Goal: Task Accomplishment & Management: Complete application form

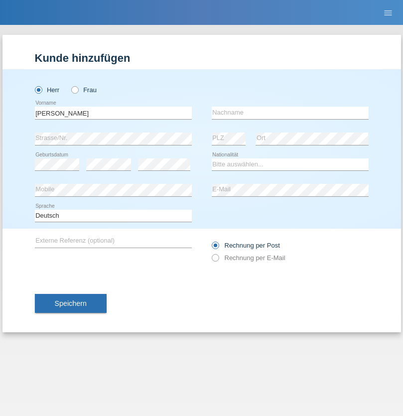
type input "[PERSON_NAME]"
click at [290, 113] on input "text" at bounding box center [290, 113] width 157 height 12
type input "Grossen"
select select "CH"
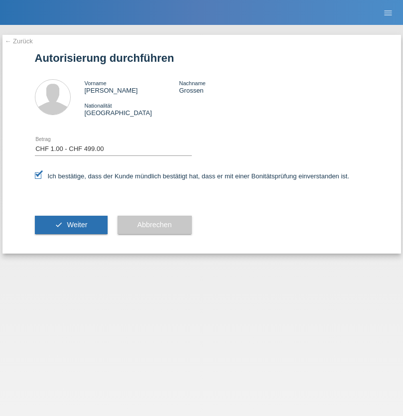
select select "1"
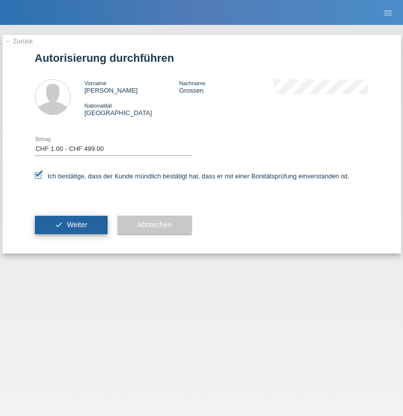
click at [71, 225] on span "Weiter" at bounding box center [77, 225] width 20 height 8
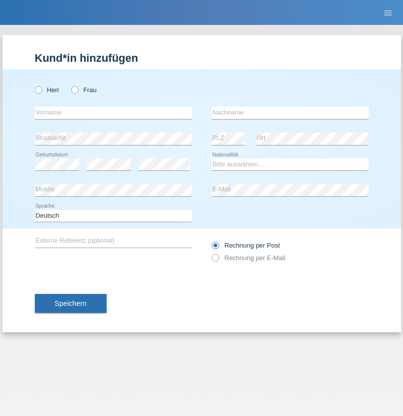
radio input "true"
click at [113, 113] on input "text" at bounding box center [113, 113] width 157 height 12
type input "Varga"
click at [290, 113] on input "text" at bounding box center [290, 113] width 157 height 12
type input "Florin"
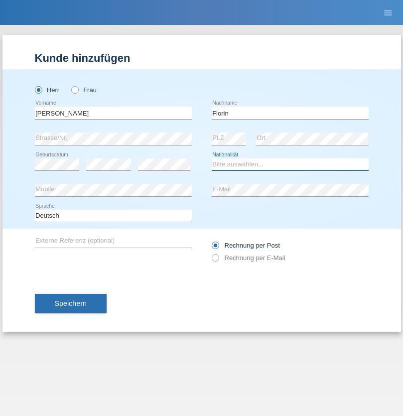
select select "RO"
select select "C"
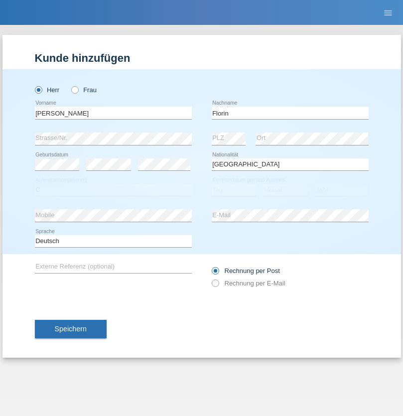
select select "29"
select select "02"
select select "2021"
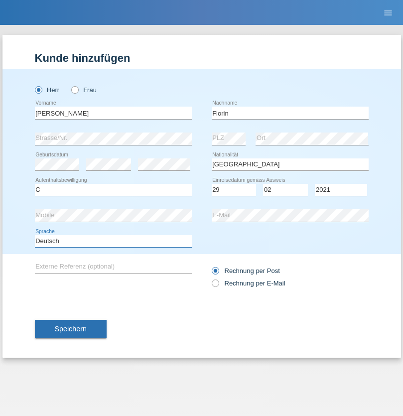
select select "en"
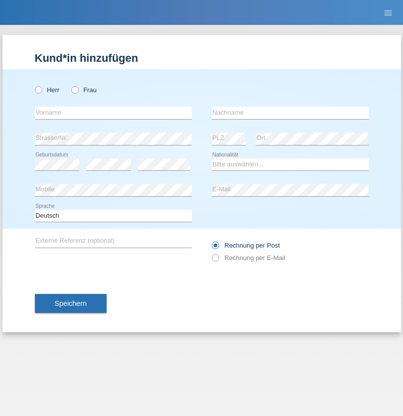
radio input "true"
click at [113, 113] on input "text" at bounding box center [113, 113] width 157 height 12
type input "Ruth"
click at [290, 113] on input "text" at bounding box center [290, 113] width 157 height 12
type input "Krebs"
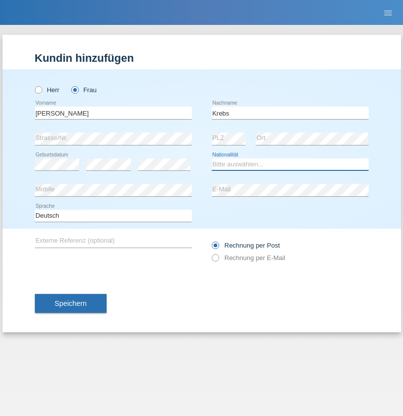
select select "CH"
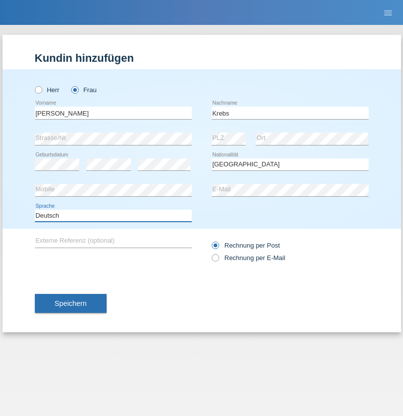
select select "en"
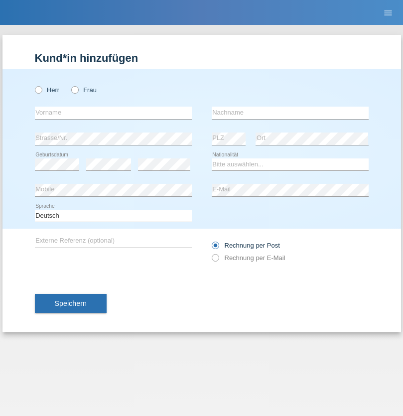
radio input "true"
click at [113, 113] on input "text" at bounding box center [113, 113] width 157 height 12
type input "Qovanaj"
click at [290, 113] on input "text" at bounding box center [290, 113] width 157 height 12
type input "Shaban"
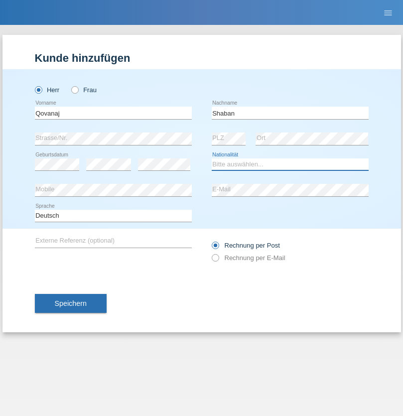
select select "CH"
radio input "true"
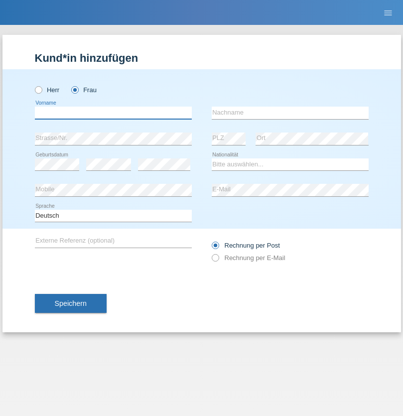
click at [113, 113] on input "text" at bounding box center [113, 113] width 157 height 12
type input "jennifer"
click at [290, 113] on input "text" at bounding box center [290, 113] width 157 height 12
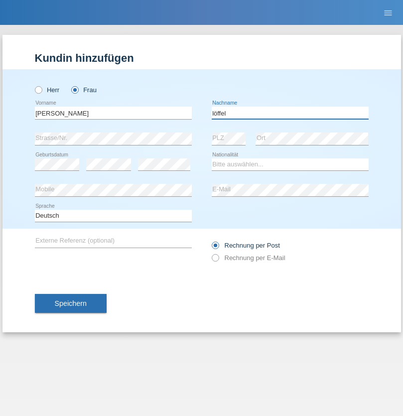
type input "löffel"
select select "CH"
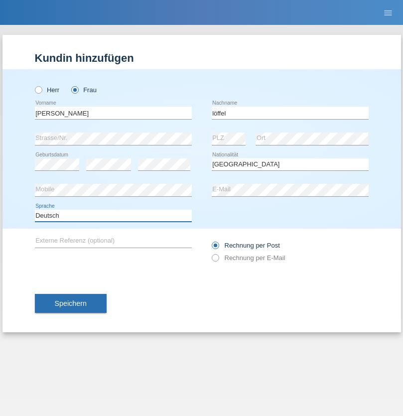
select select "en"
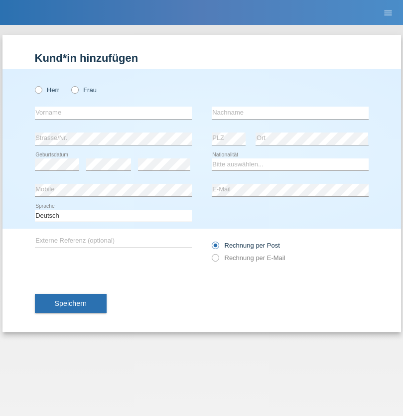
radio input "true"
click at [113, 113] on input "text" at bounding box center [113, 113] width 157 height 12
type input "Matusa"
click at [290, 113] on input "text" at bounding box center [290, 113] width 157 height 12
type input "[PERSON_NAME]"
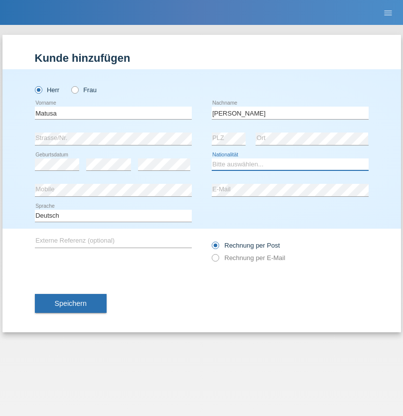
select select "RO"
select select "C"
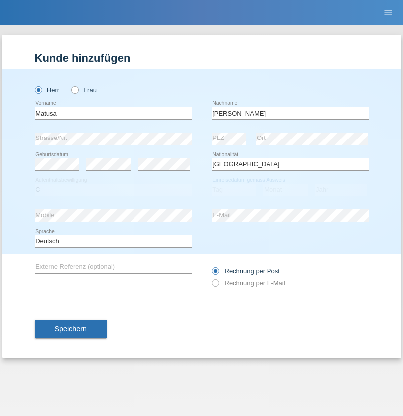
select select "01"
select select "06"
select select "2016"
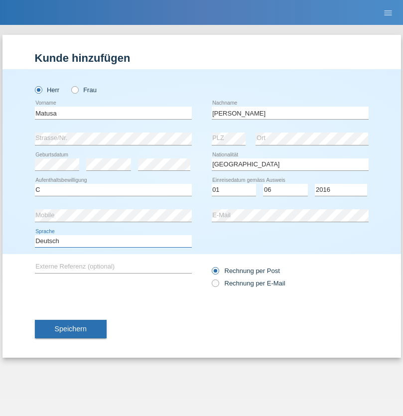
select select "en"
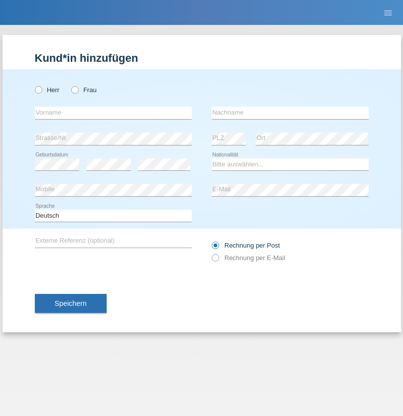
radio input "true"
click at [113, 113] on input "text" at bounding box center [113, 113] width 157 height 12
type input "Cedric"
click at [290, 113] on input "text" at bounding box center [290, 113] width 157 height 12
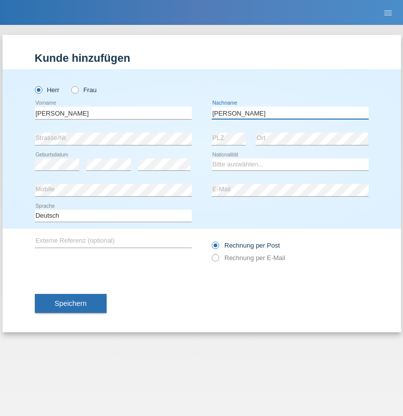
type input "Keller"
select select "CH"
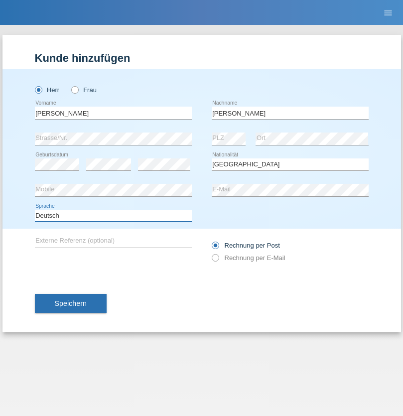
select select "en"
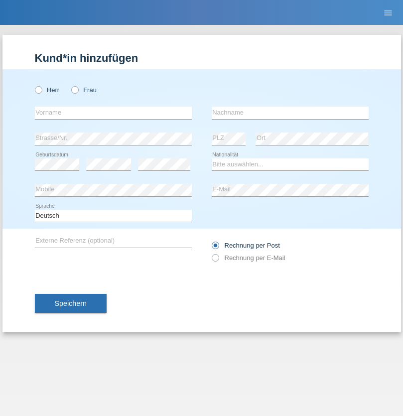
radio input "true"
click at [113, 113] on input "text" at bounding box center [113, 113] width 157 height 12
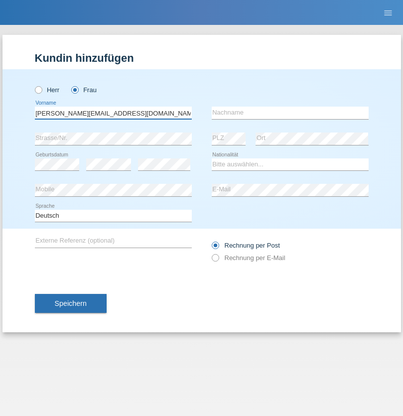
type input "Jasmine.hylaj@gmail.com"
click at [290, 113] on input "text" at bounding box center [290, 113] width 157 height 12
type input "Hylaj"
select select "CH"
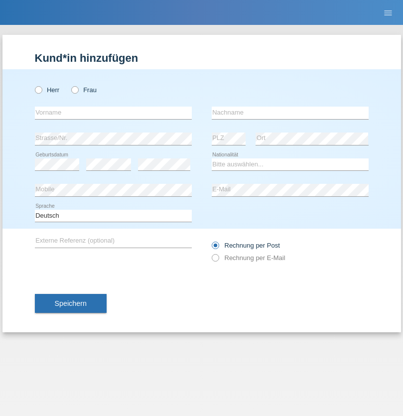
radio input "true"
click at [113, 113] on input "text" at bounding box center [113, 113] width 157 height 12
type input "luka"
click at [290, 113] on input "text" at bounding box center [290, 113] width 157 height 12
type input "kocic"
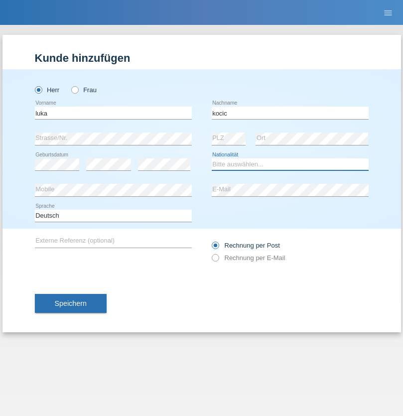
select select "RS"
select select "C"
select select "21"
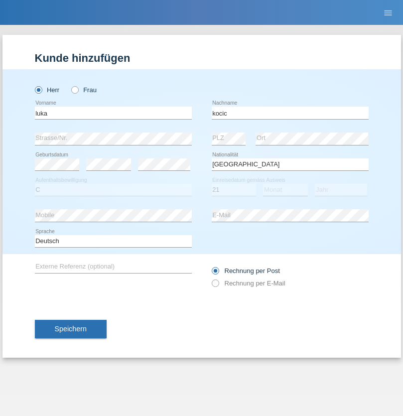
select select "04"
select select "1999"
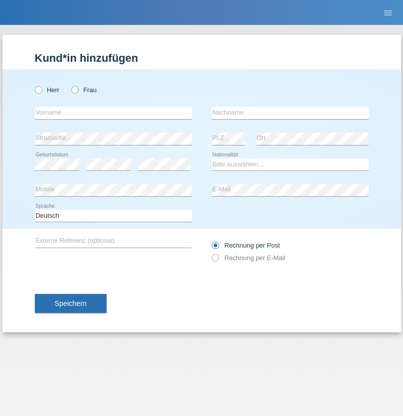
radio input "true"
click at [113, 113] on input "text" at bounding box center [113, 113] width 157 height 12
type input "Marian"
click at [290, 113] on input "text" at bounding box center [290, 113] width 157 height 12
type input "Matusa"
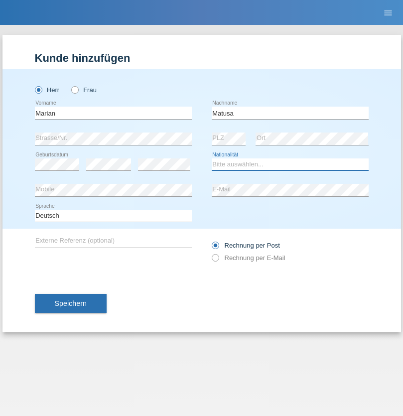
select select "RO"
select select "C"
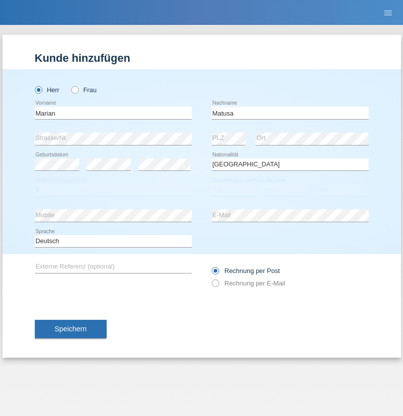
select select "01"
select select "06"
select select "2016"
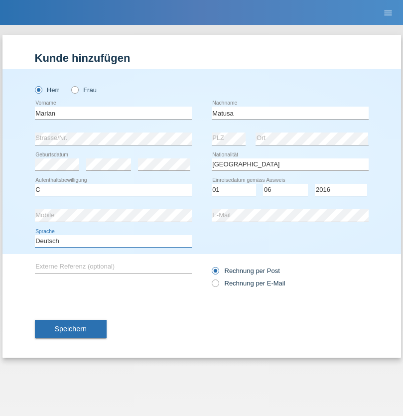
select select "en"
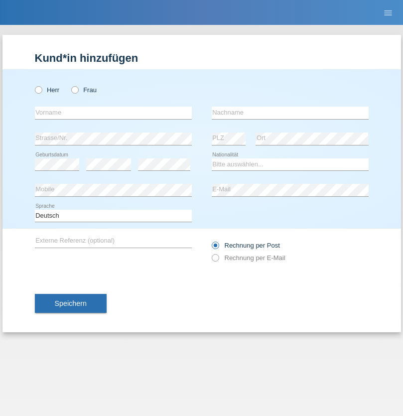
radio input "true"
click at [113, 113] on input "text" at bounding box center [113, 113] width 157 height 12
type input "Marco"
click at [290, 113] on input "text" at bounding box center [290, 113] width 157 height 12
type input "Weinlein"
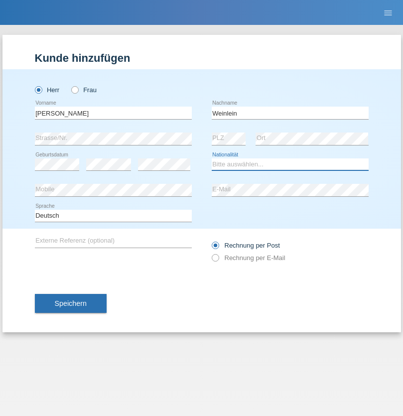
select select "CH"
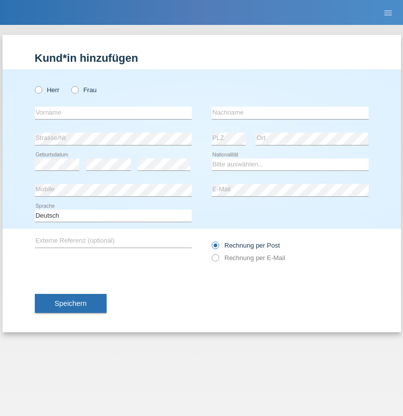
radio input "true"
click at [113, 113] on input "text" at bounding box center [113, 113] width 157 height 12
type input "Jashari lmeri"
click at [290, 113] on input "text" at bounding box center [290, 113] width 157 height 12
type input "Rabije"
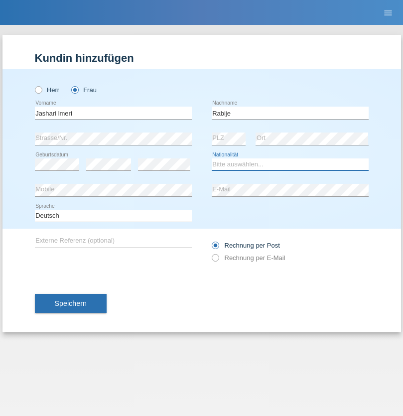
select select "CH"
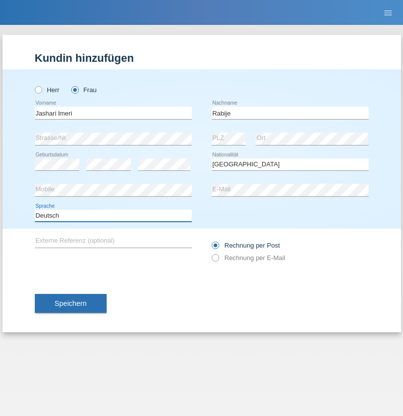
select select "en"
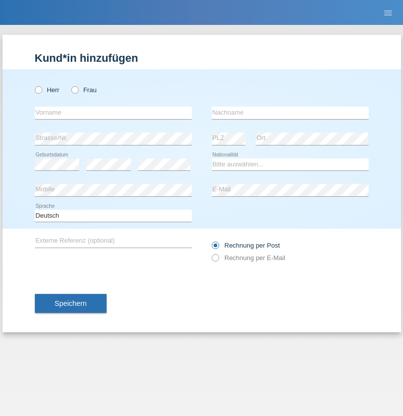
radio input "true"
click at [113, 113] on input "text" at bounding box center [113, 113] width 157 height 12
type input "firat"
click at [290, 113] on input "text" at bounding box center [290, 113] width 157 height 12
type input "kara"
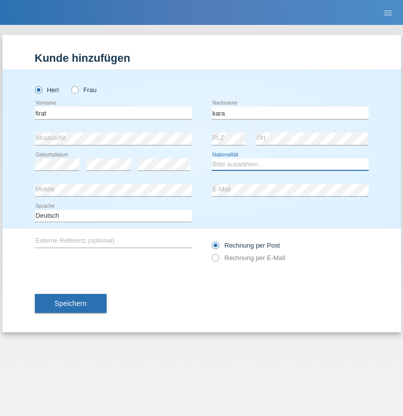
select select "CH"
radio input "true"
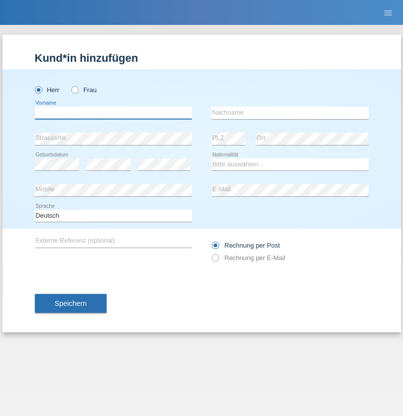
click at [113, 113] on input "text" at bounding box center [113, 113] width 157 height 12
type input "Gigov"
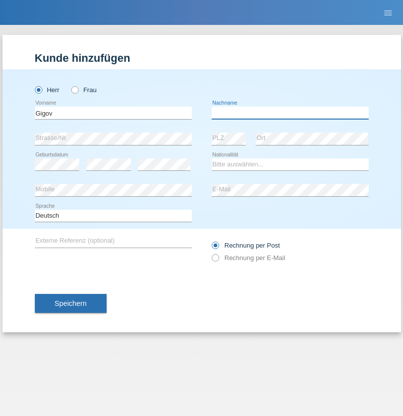
click at [290, 113] on input "text" at bounding box center [290, 113] width 157 height 12
type input "Zhan"
select select "BG"
select select "C"
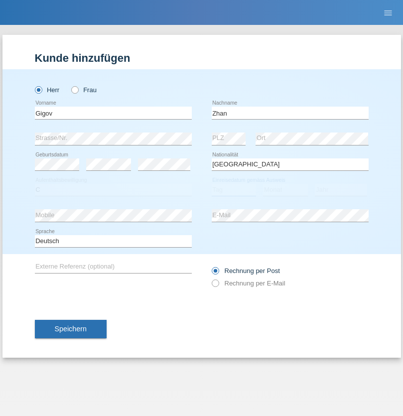
select select "23"
select select "10"
select select "2021"
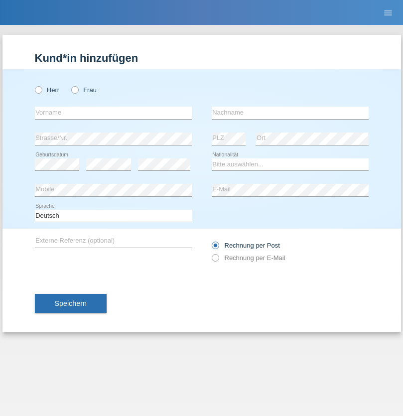
radio input "true"
click at [113, 113] on input "text" at bounding box center [113, 113] width 157 height 12
type input "Amand"
click at [290, 113] on input "text" at bounding box center [290, 113] width 157 height 12
type input "Pires"
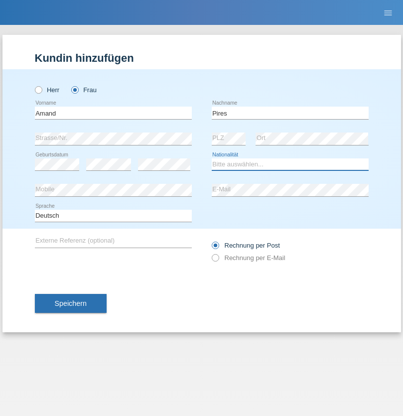
select select "CH"
radio input "true"
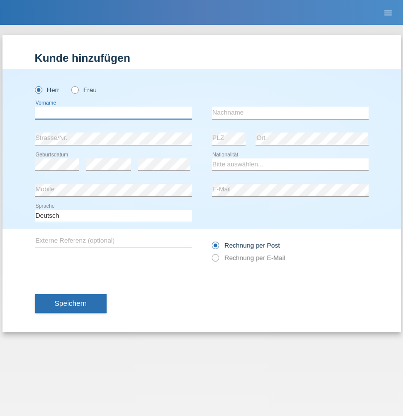
click at [113, 113] on input "text" at bounding box center [113, 113] width 157 height 12
type input "[PERSON_NAME]"
click at [290, 113] on input "text" at bounding box center [290, 113] width 157 height 12
type input "Saidi"
select select "CH"
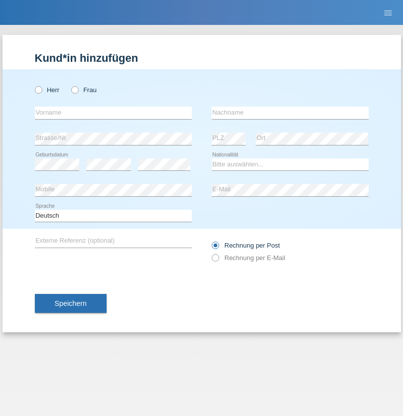
radio input "true"
click at [113, 113] on input "text" at bounding box center [113, 113] width 157 height 12
type input "[PERSON_NAME]"
click at [290, 113] on input "text" at bounding box center [290, 113] width 157 height 12
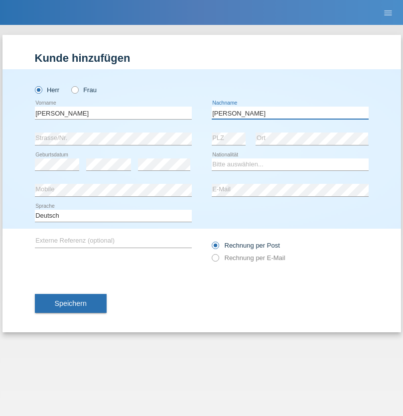
type input "[PERSON_NAME]"
select select "PT"
select select "C"
select select "23"
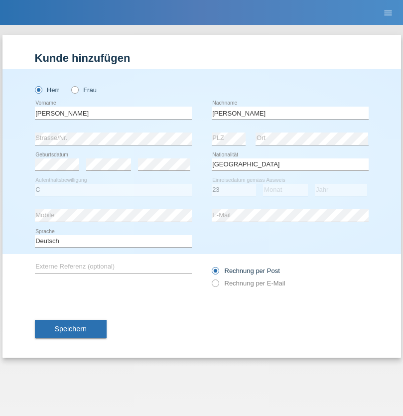
select select "08"
select select "2021"
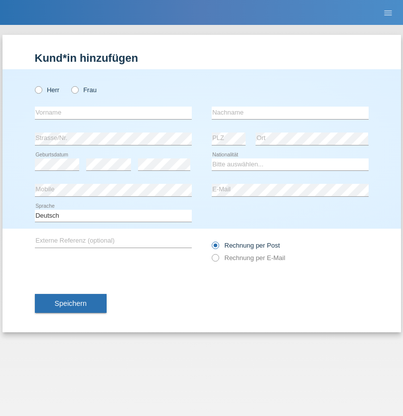
radio input "true"
click at [113, 113] on input "text" at bounding box center [113, 113] width 157 height 12
type input "[PERSON_NAME]"
click at [290, 113] on input "text" at bounding box center [290, 113] width 157 height 12
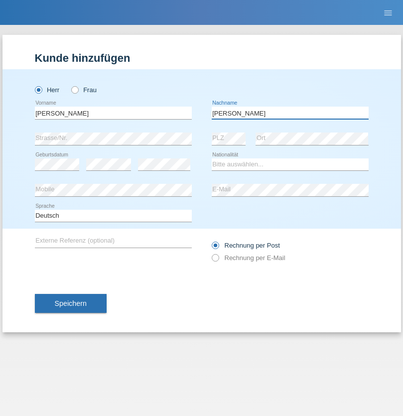
type input "[PERSON_NAME]"
select select "CH"
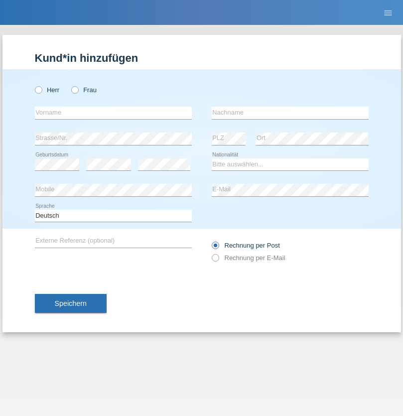
radio input "true"
click at [113, 113] on input "text" at bounding box center [113, 113] width 157 height 12
type input "Szilvia"
click at [290, 113] on input "text" at bounding box center [290, 113] width 157 height 12
type input "Olakh"
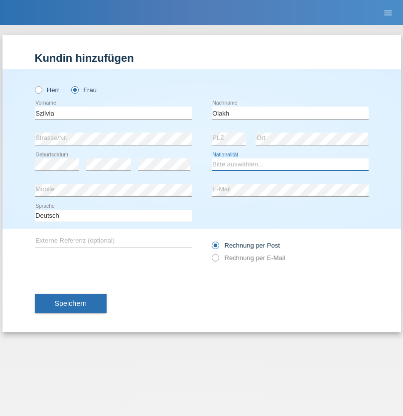
select select "UA"
select select "C"
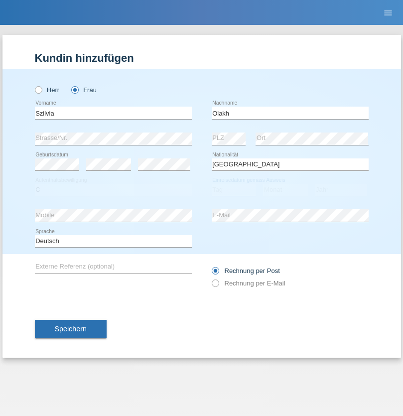
select select "16"
select select "09"
select select "2021"
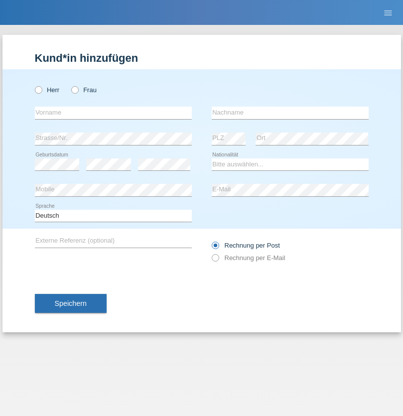
radio input "true"
click at [113, 113] on input "text" at bounding box center [113, 113] width 157 height 12
type input "Asrit"
click at [290, 113] on input "text" at bounding box center [290, 113] width 157 height 12
type input "Kupa"
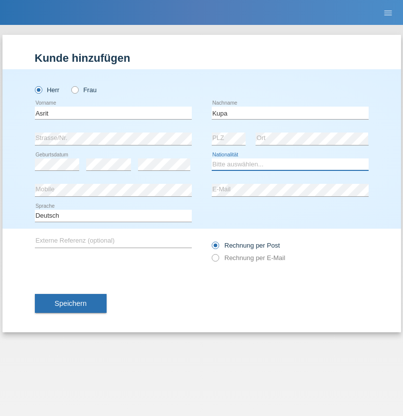
select select "MK"
select select "C"
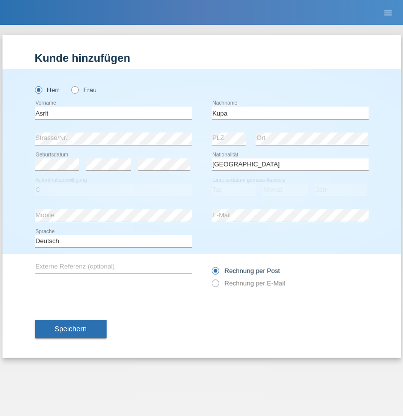
select select "27"
select select "05"
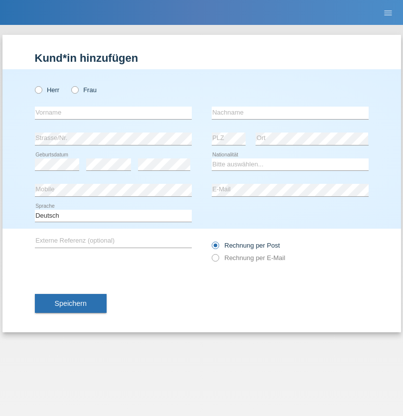
radio input "true"
click at [113, 113] on input "text" at bounding box center [113, 113] width 157 height 12
type input "[PERSON_NAME]"
click at [290, 113] on input "text" at bounding box center [290, 113] width 157 height 12
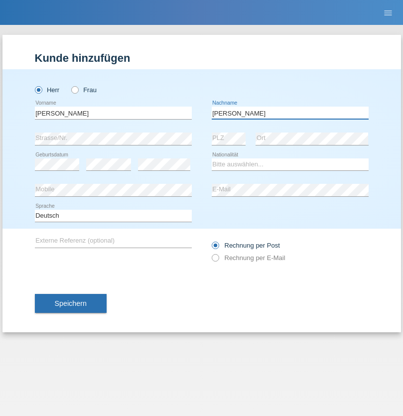
type input "[PERSON_NAME]"
select select "SY"
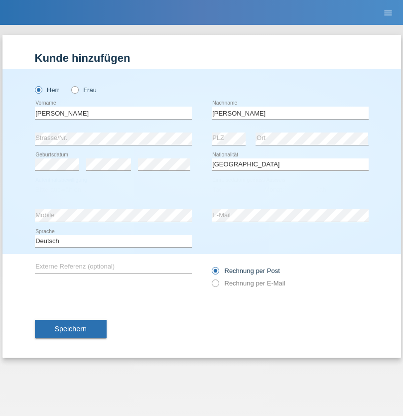
select select "C"
select select "16"
select select "09"
select select "2021"
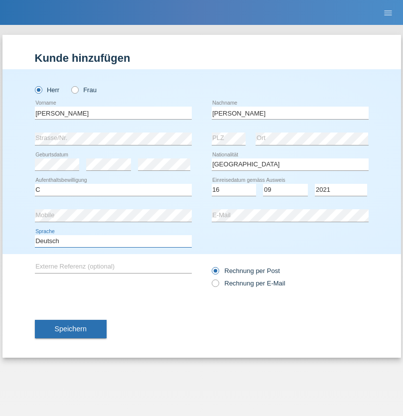
select select "en"
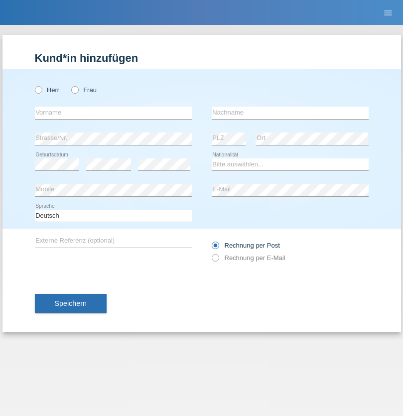
radio input "true"
select select "CH"
radio input "true"
click at [113, 113] on input "text" at bounding box center [113, 113] width 157 height 12
type input "[PERSON_NAME]"
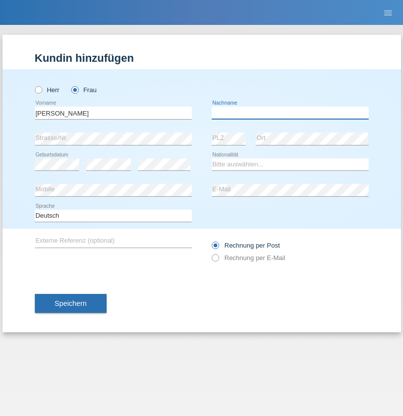
click at [290, 113] on input "text" at bounding box center [290, 113] width 157 height 12
type input "Bacic"
select select "CH"
